Goal: Task Accomplishment & Management: Use online tool/utility

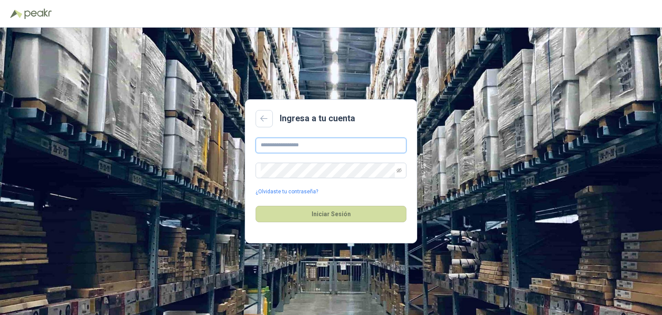
drag, startPoint x: 278, startPoint y: 147, endPoint x: 287, endPoint y: 150, distance: 10.2
click at [278, 147] on input "text" at bounding box center [331, 145] width 151 height 16
type input "**********"
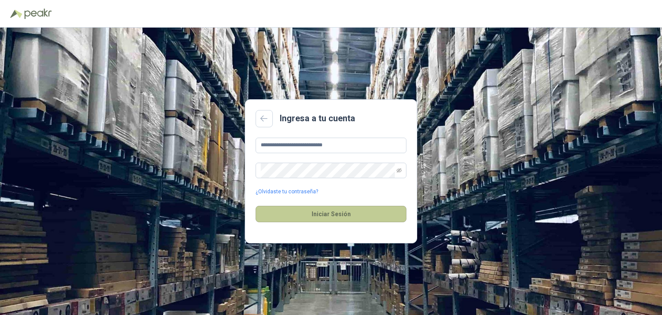
click at [347, 211] on button "Iniciar Sesión" at bounding box center [331, 214] width 151 height 16
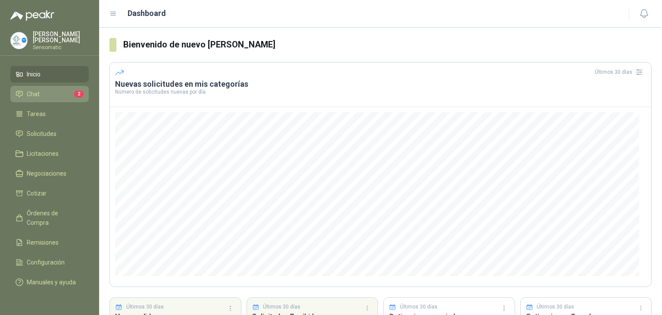
click at [45, 91] on li "Chat 2" at bounding box center [50, 93] width 68 height 9
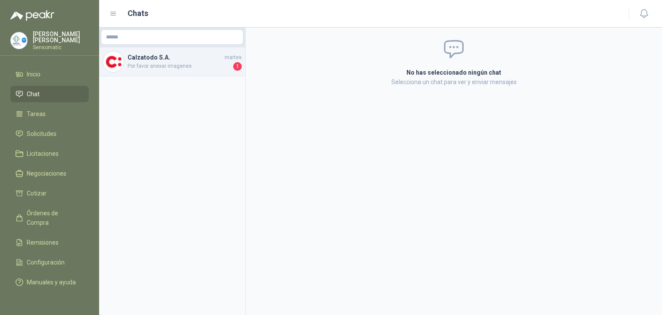
click at [161, 61] on h4 "Calzatodo S.A." at bounding box center [175, 57] width 95 height 9
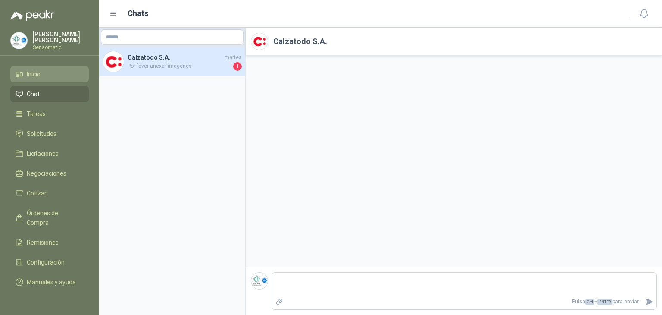
click at [50, 72] on li "Inicio" at bounding box center [50, 73] width 68 height 9
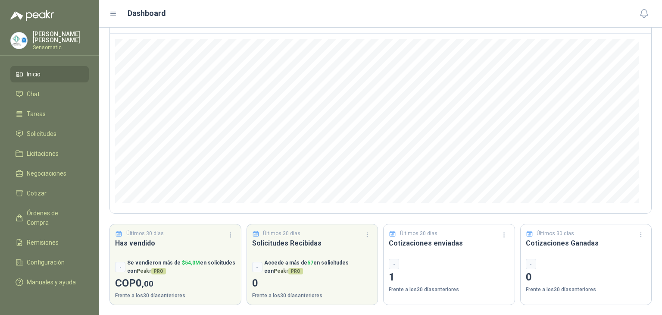
scroll to position [74, 0]
click at [44, 151] on span "Licitaciones" at bounding box center [43, 153] width 32 height 9
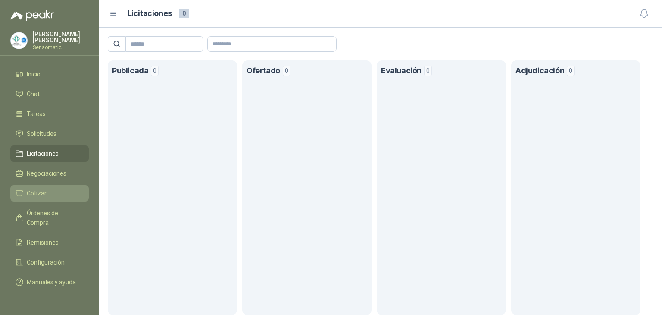
click at [45, 193] on span "Cotizar" at bounding box center [37, 192] width 20 height 9
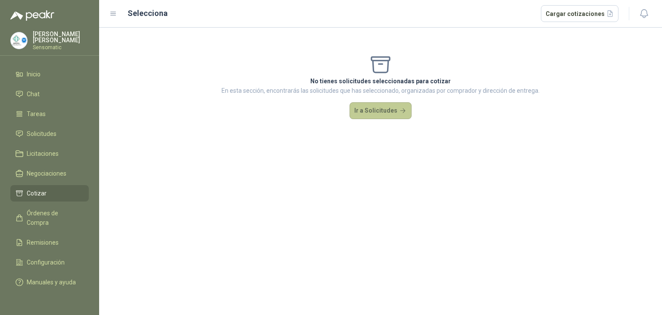
click at [370, 116] on button "Ir a Solicitudes" at bounding box center [381, 110] width 62 height 17
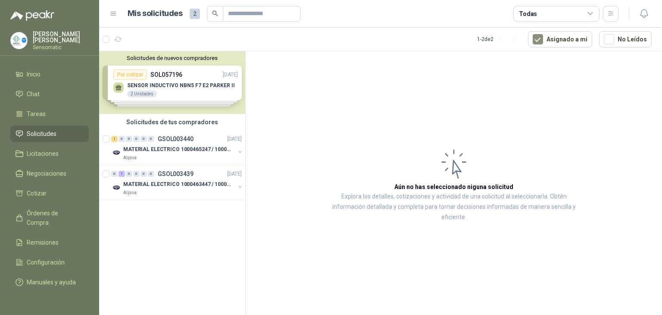
click at [142, 86] on div "Solicitudes de nuevos compradores Por cotizar SOL057196 [DATE] SENSOR INDUCTIVO…" at bounding box center [172, 82] width 146 height 62
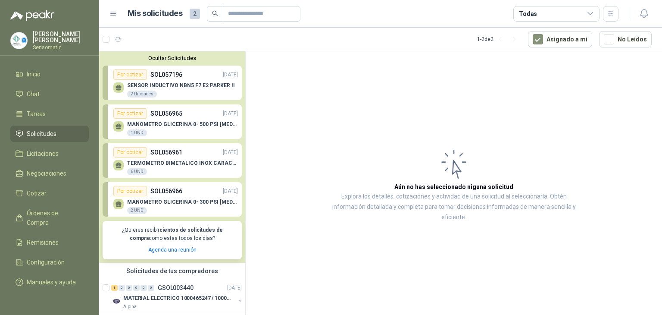
scroll to position [50, 0]
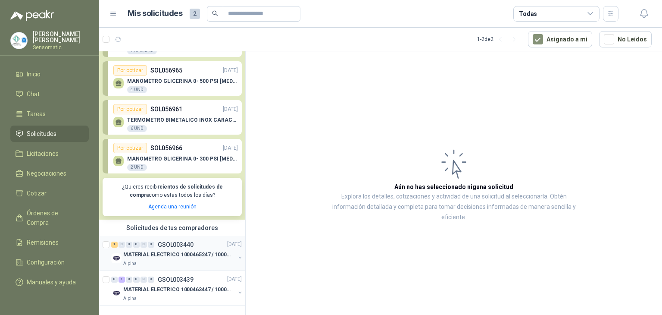
click at [168, 250] on p "MATERIAL ELECTRICO 1000465247 / 1000466995" at bounding box center [176, 254] width 107 height 8
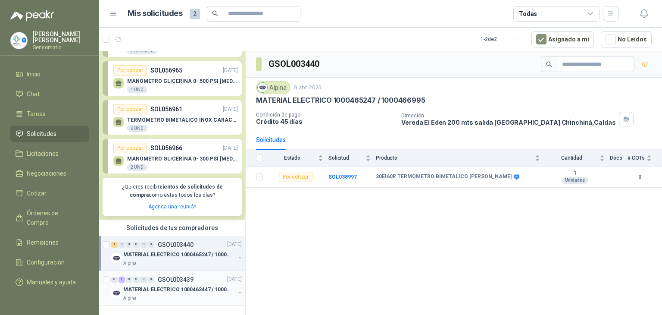
click at [162, 276] on div "0 1 0 0 0 0 GSOL003439 [DATE]" at bounding box center [177, 279] width 132 height 10
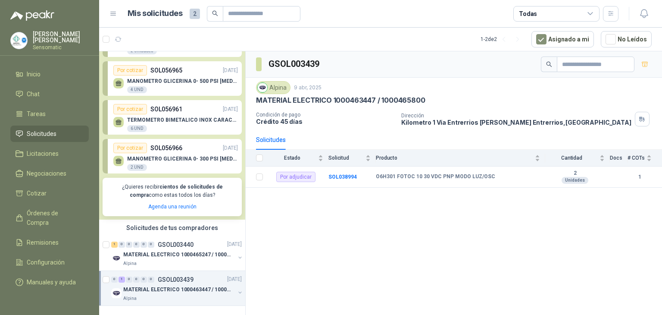
click at [44, 36] on p "[PERSON_NAME]" at bounding box center [61, 37] width 56 height 12
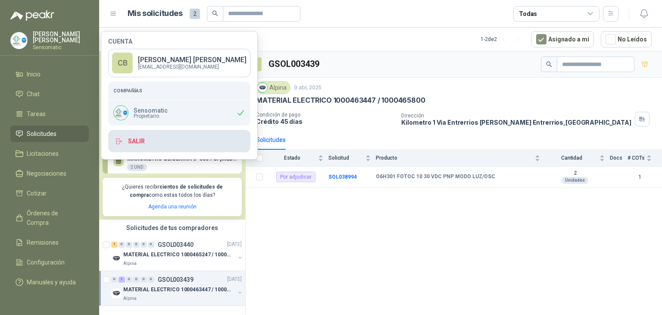
click at [181, 144] on button "Salir" at bounding box center [179, 141] width 142 height 22
